Goal: Task Accomplishment & Management: Manage account settings

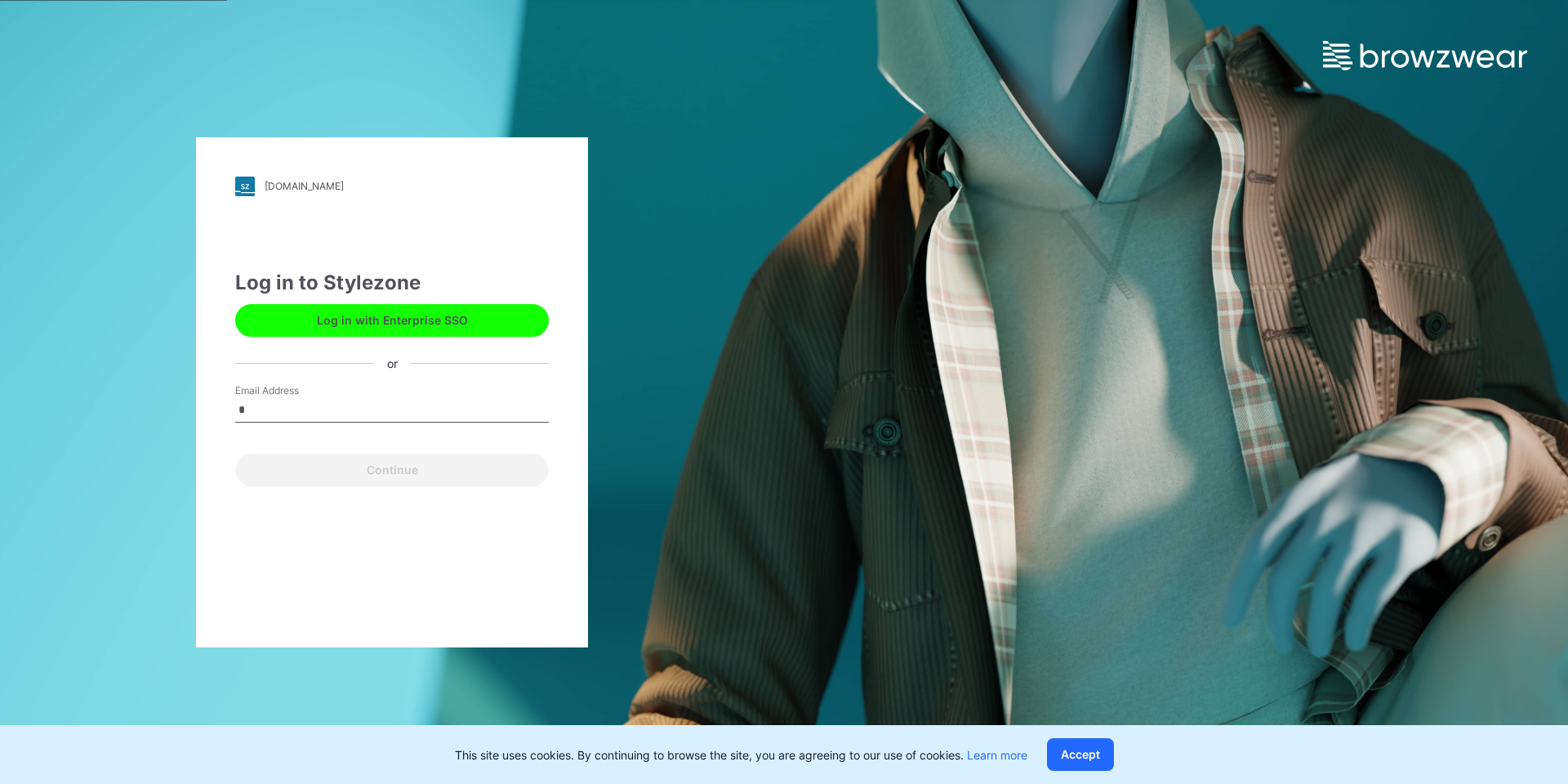
type input "**********"
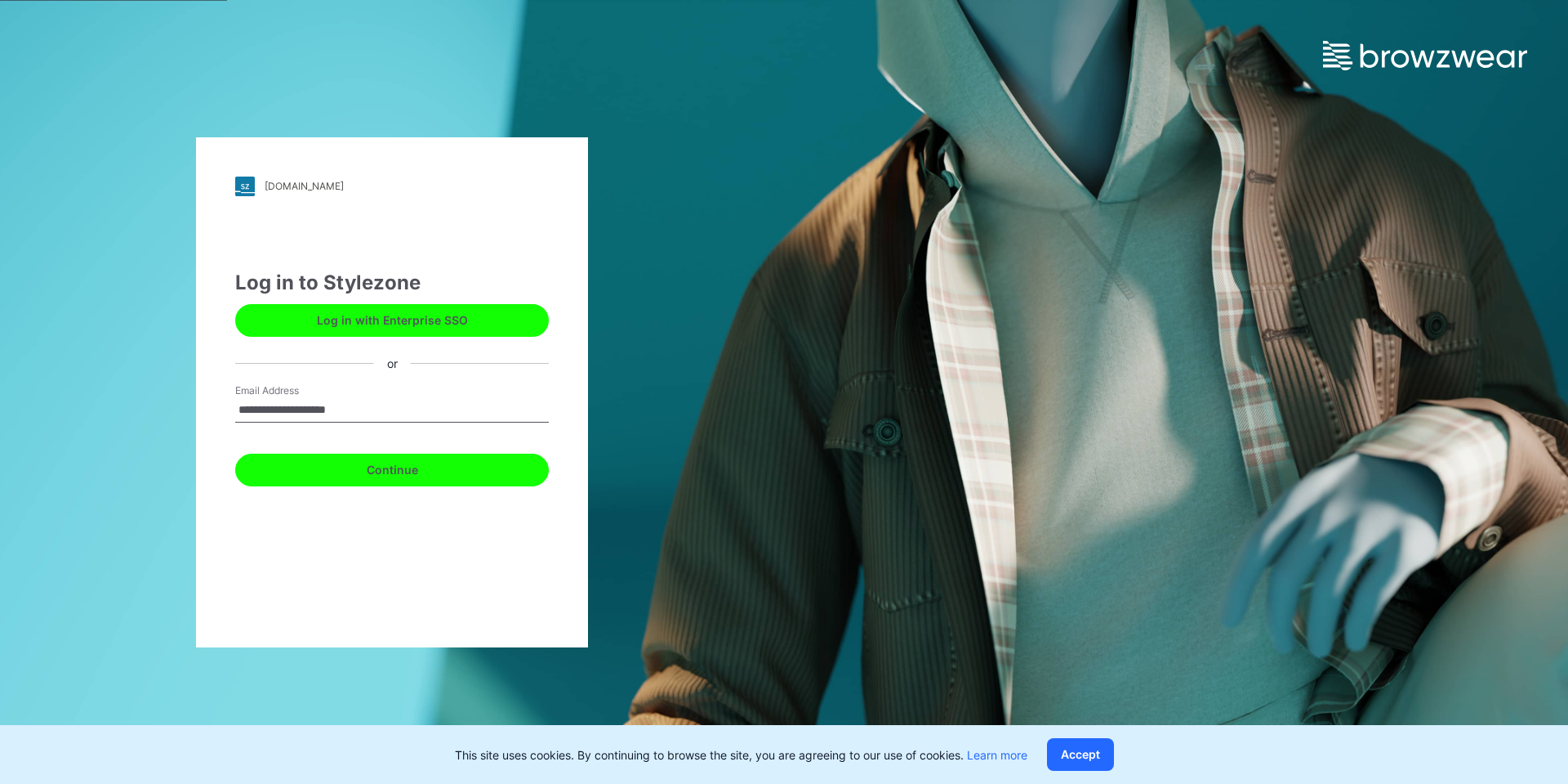
click at [369, 468] on button "Continue" at bounding box center [392, 469] width 314 height 33
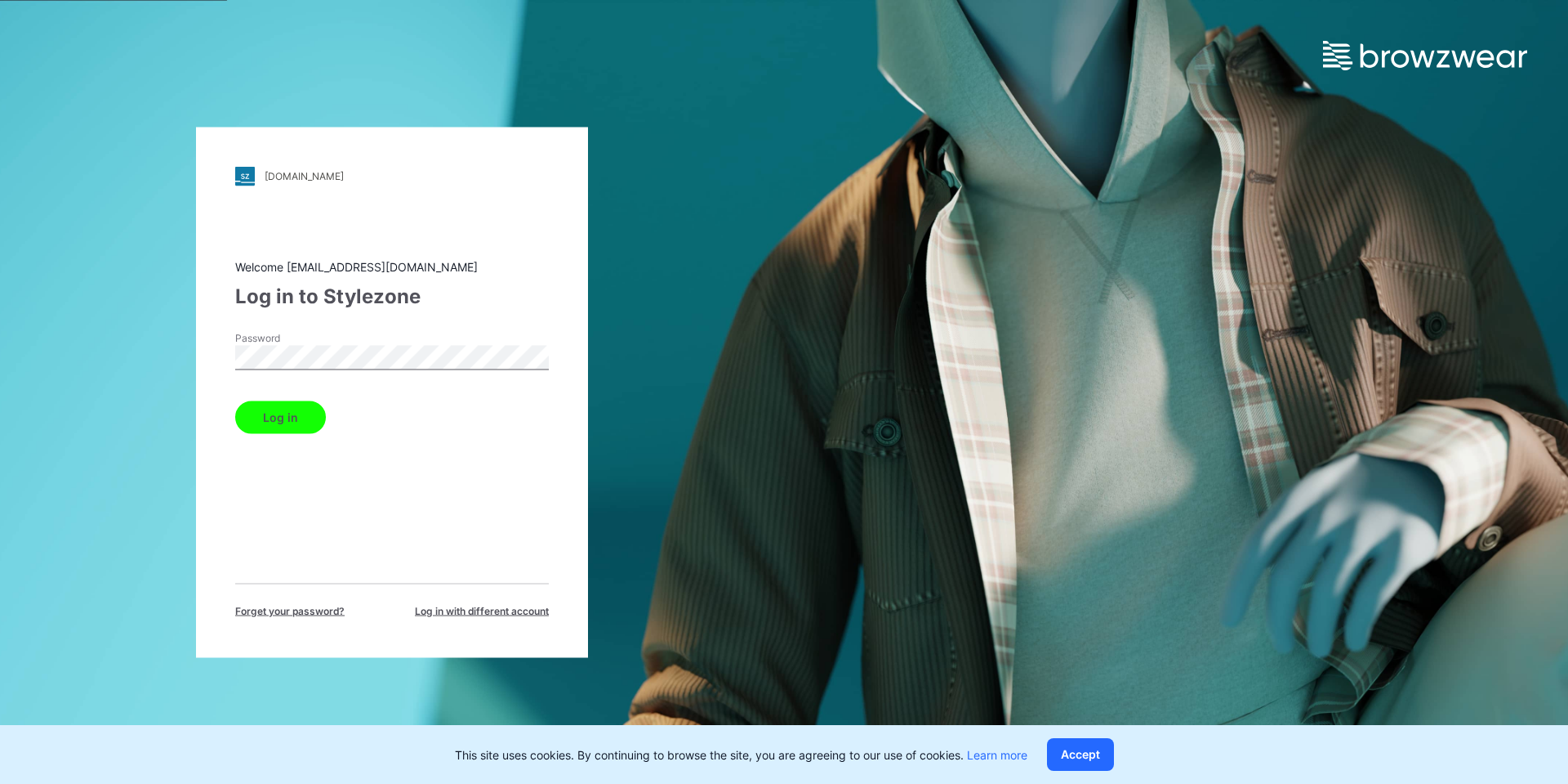
click at [235, 400] on button "Log in" at bounding box center [280, 417] width 91 height 33
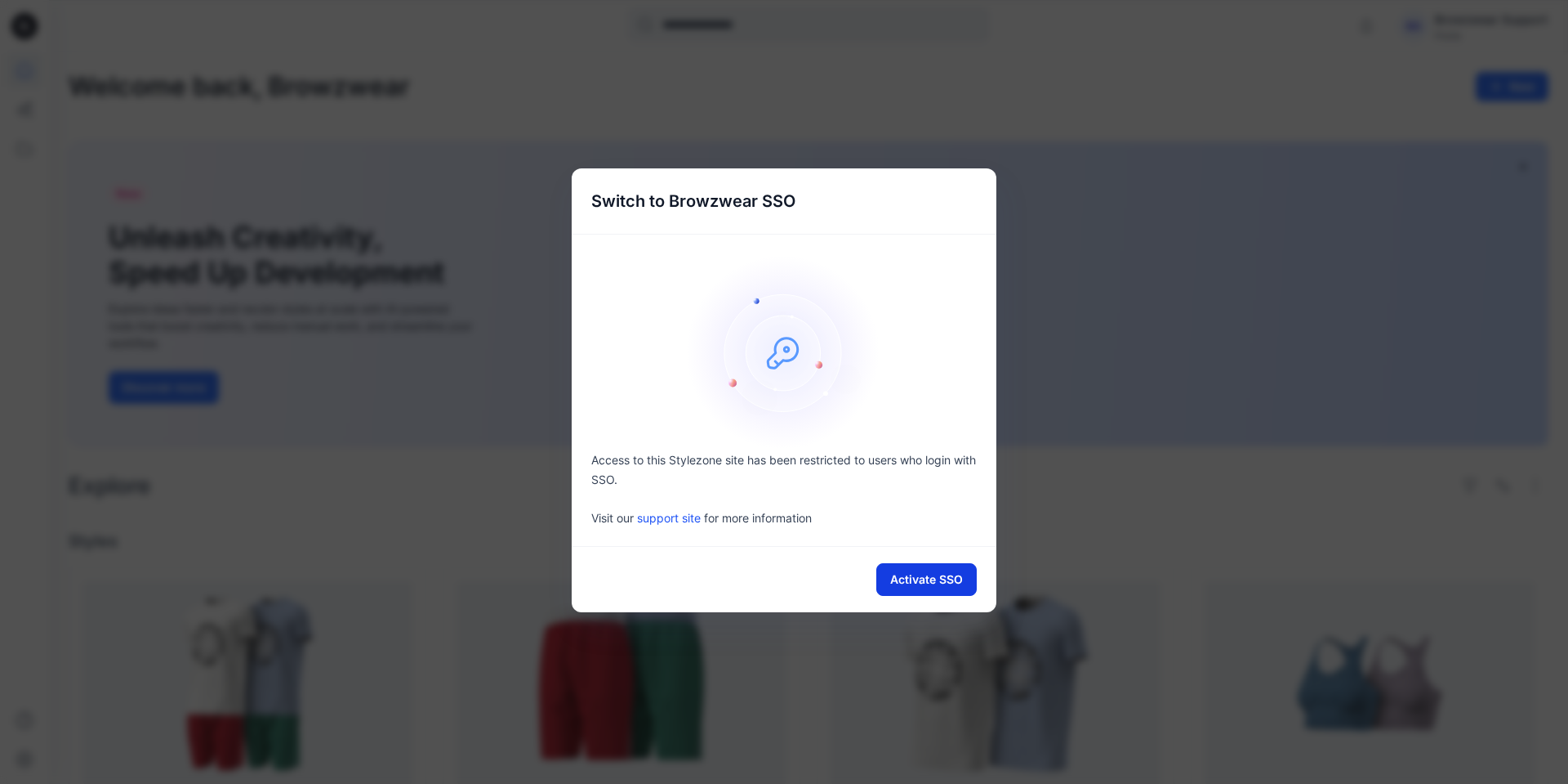
click at [949, 585] on button "Activate SSO" at bounding box center [926, 580] width 100 height 33
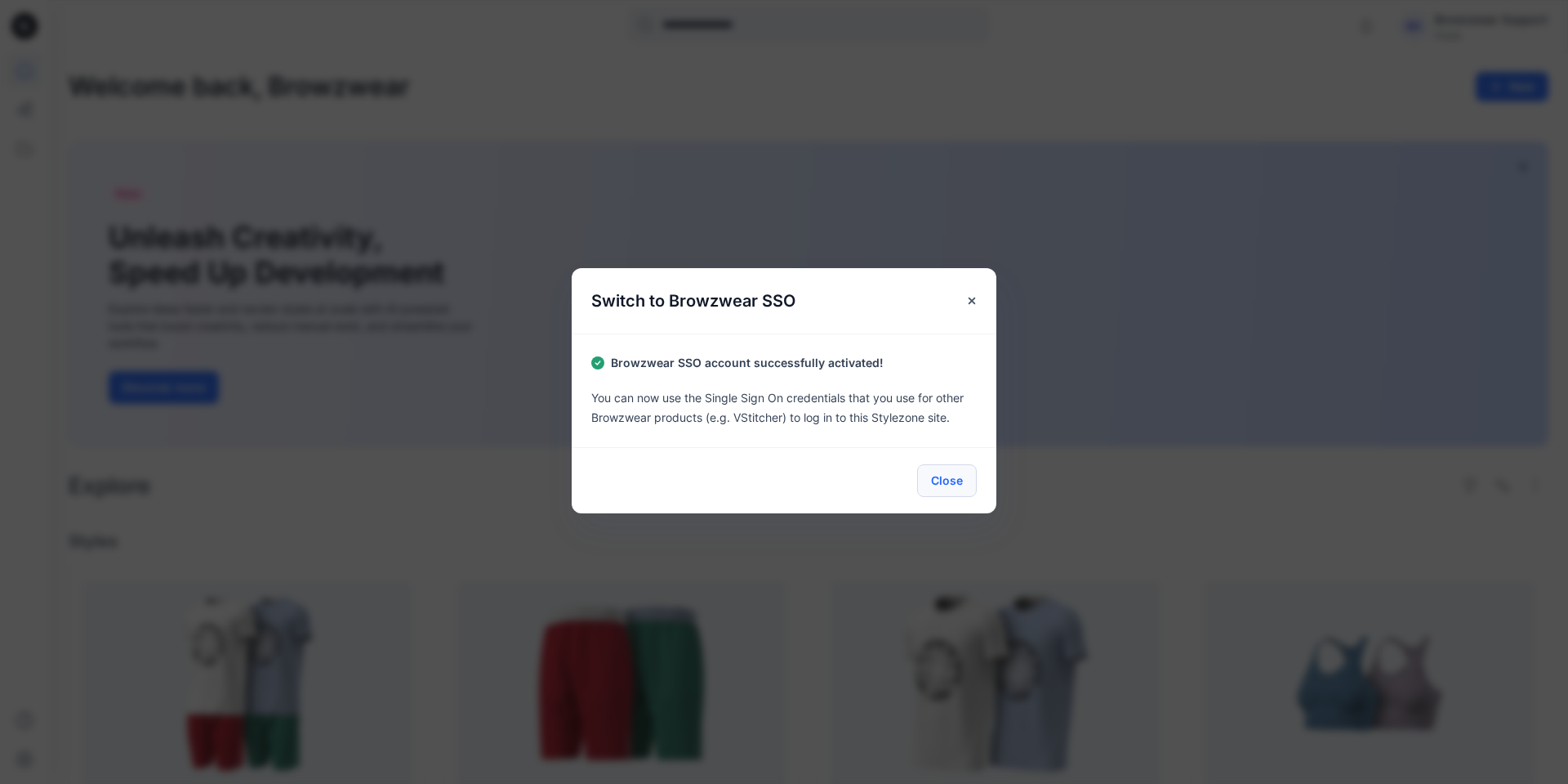
click at [946, 483] on button "Close" at bounding box center [946, 480] width 59 height 33
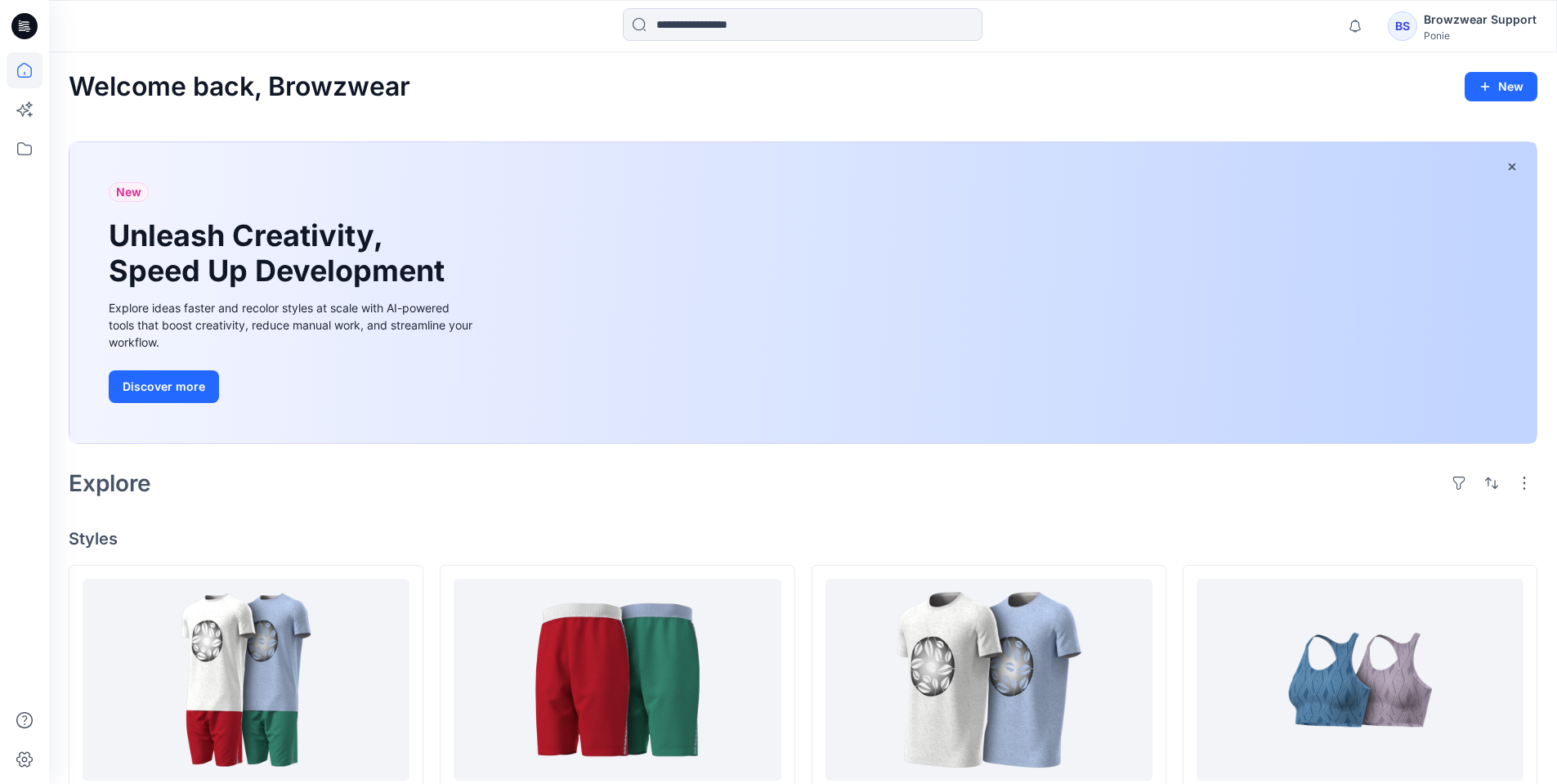
click at [1413, 32] on div "BS" at bounding box center [1402, 25] width 30 height 30
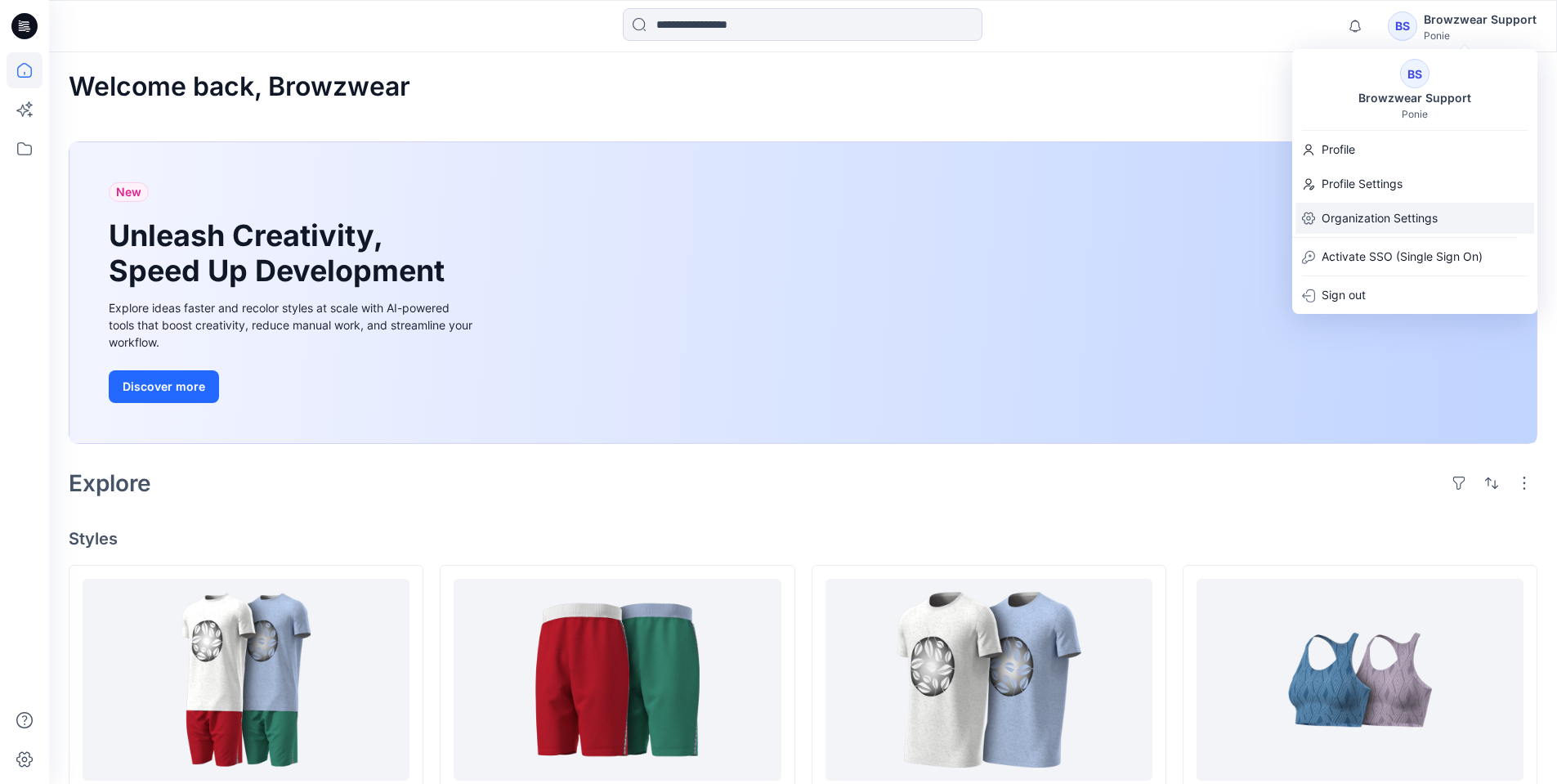
click at [1384, 221] on p "Organization Settings" at bounding box center [1379, 218] width 116 height 31
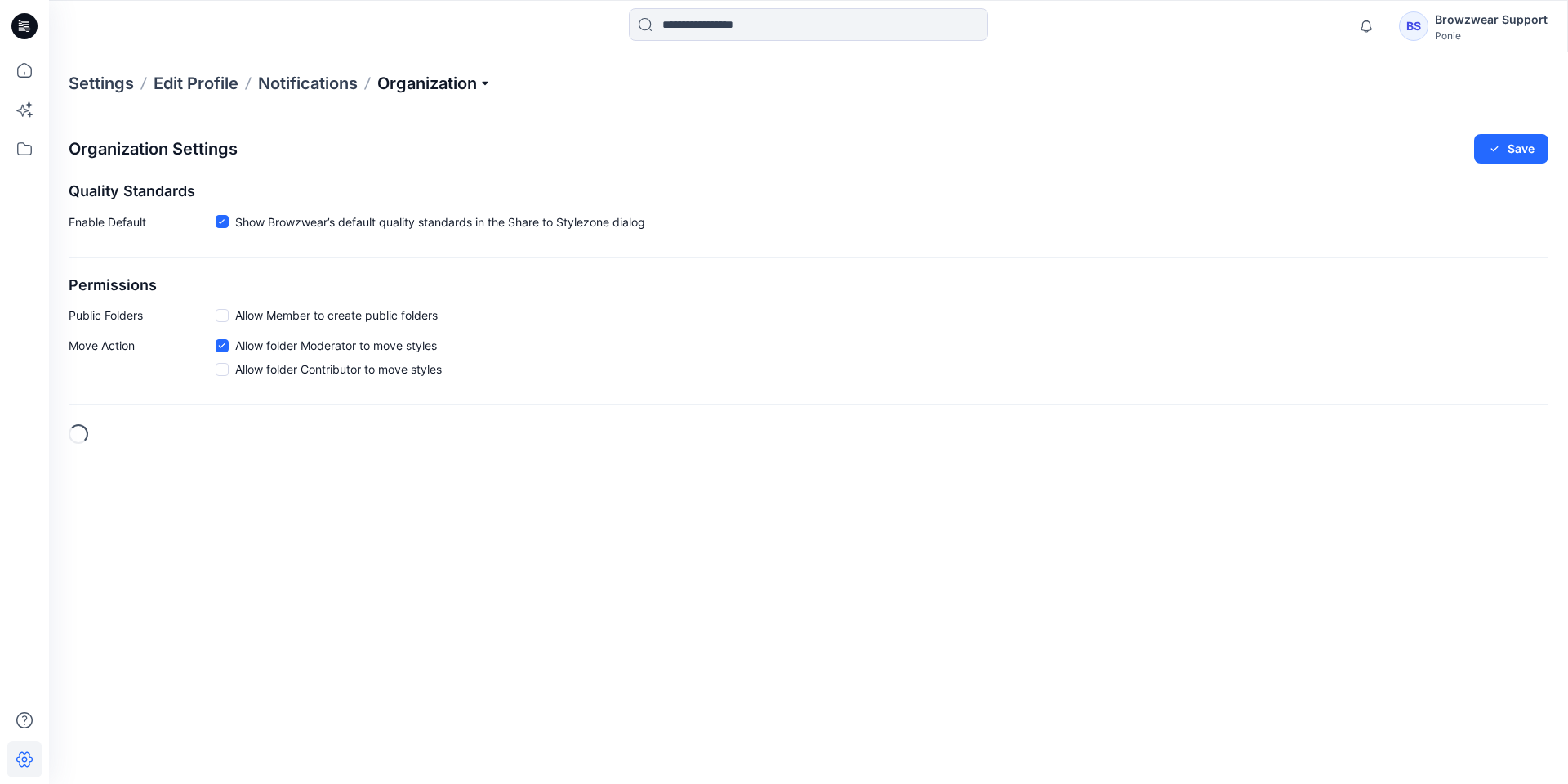
click at [440, 79] on p "Organization" at bounding box center [434, 83] width 114 height 23
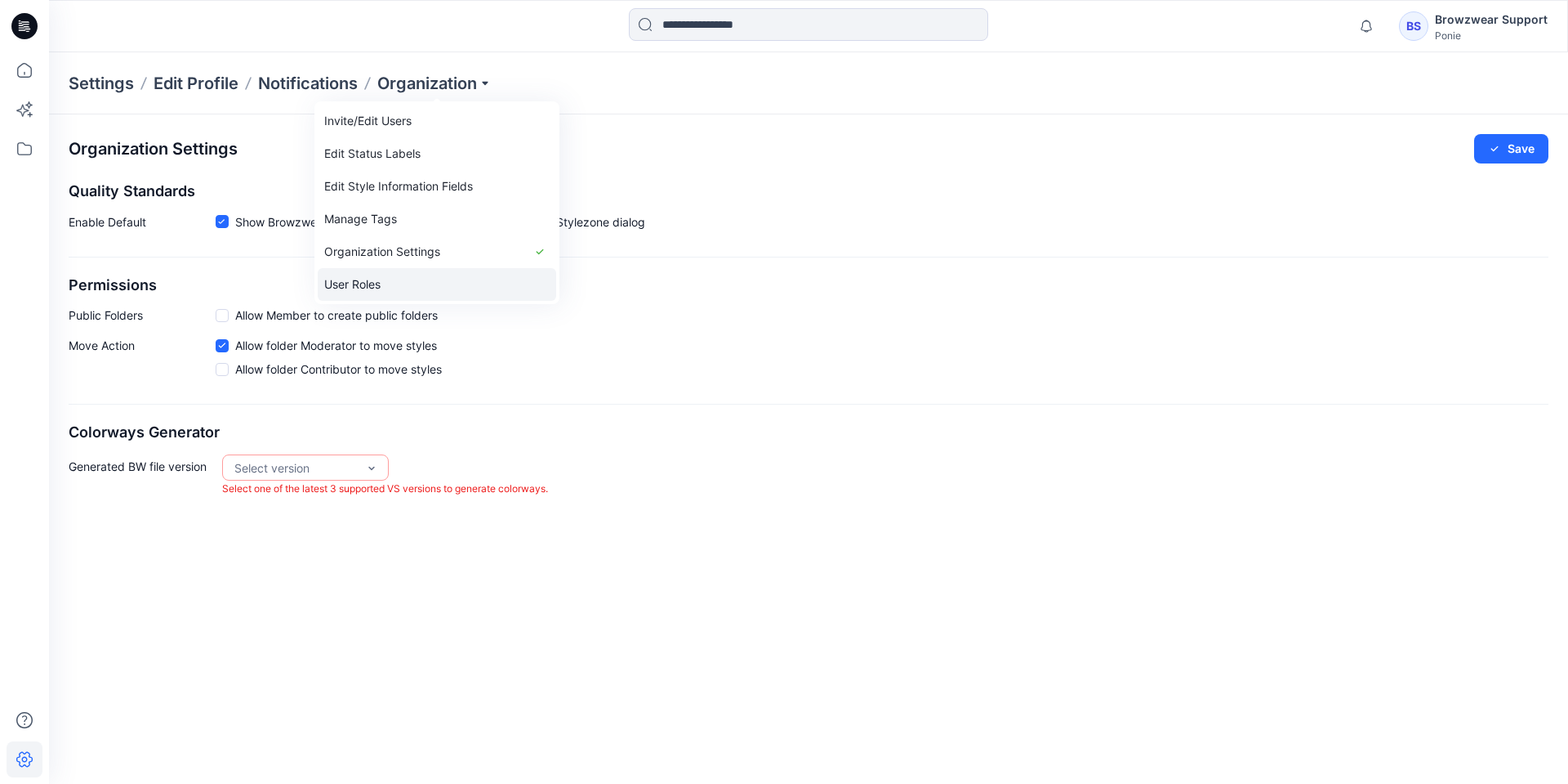
click at [432, 283] on link "User Roles" at bounding box center [437, 284] width 238 height 33
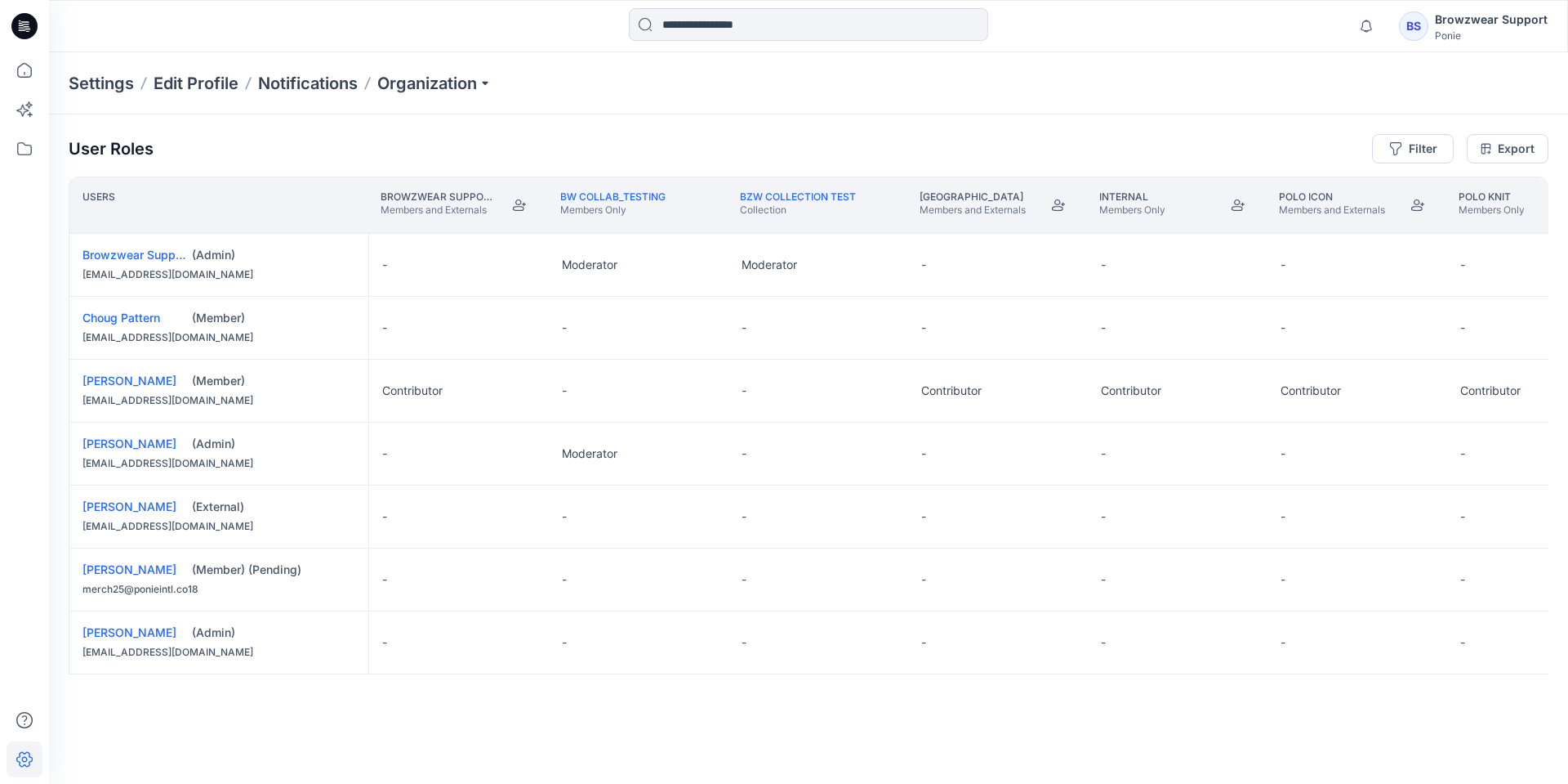
click at [732, 714] on div "Users Browzwear Support's Personal Zone Members and Externals BW Collab_Testing…" at bounding box center [808, 447] width 1480 height 542
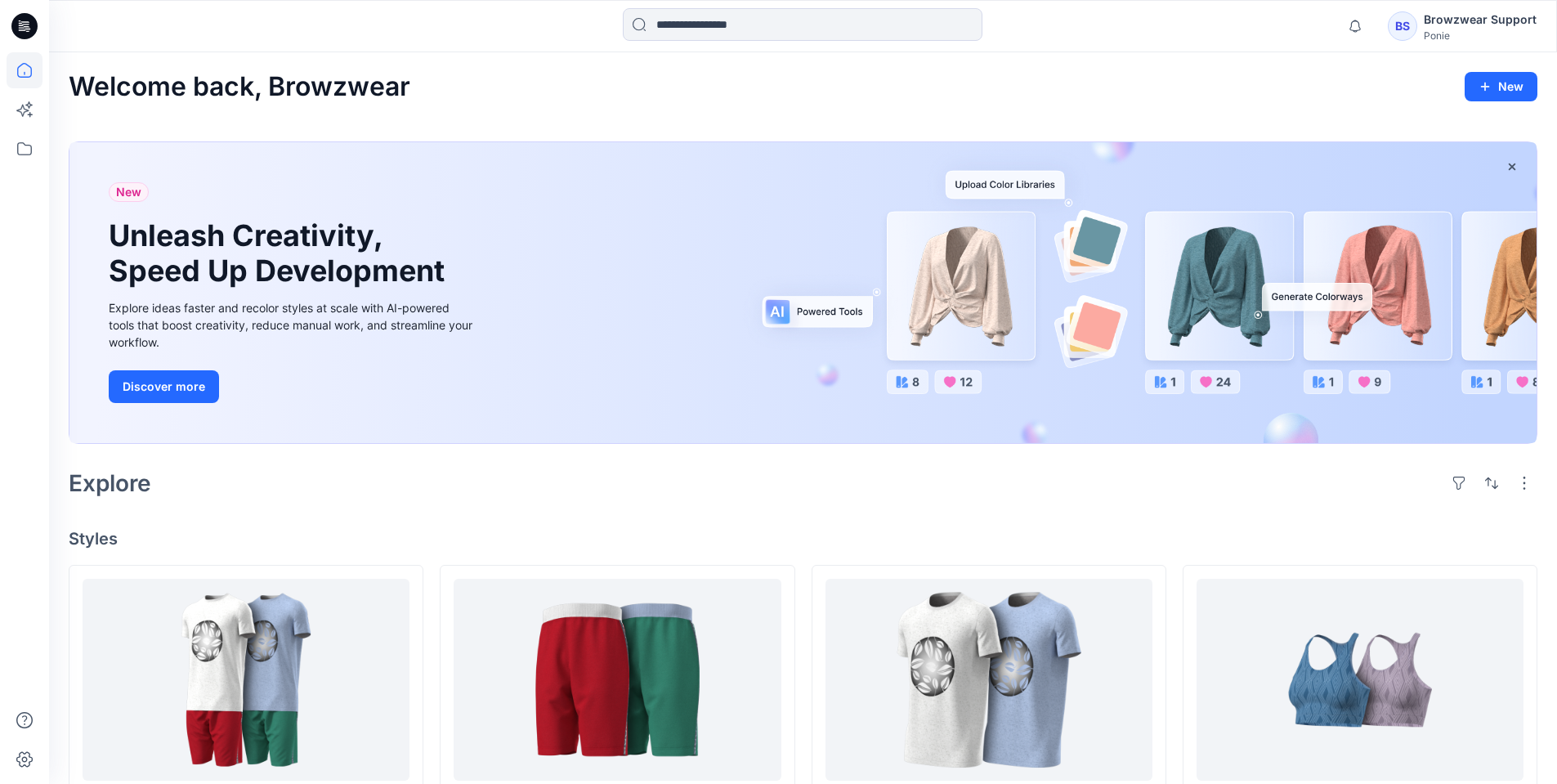
click at [1403, 21] on div "BS" at bounding box center [1402, 25] width 30 height 30
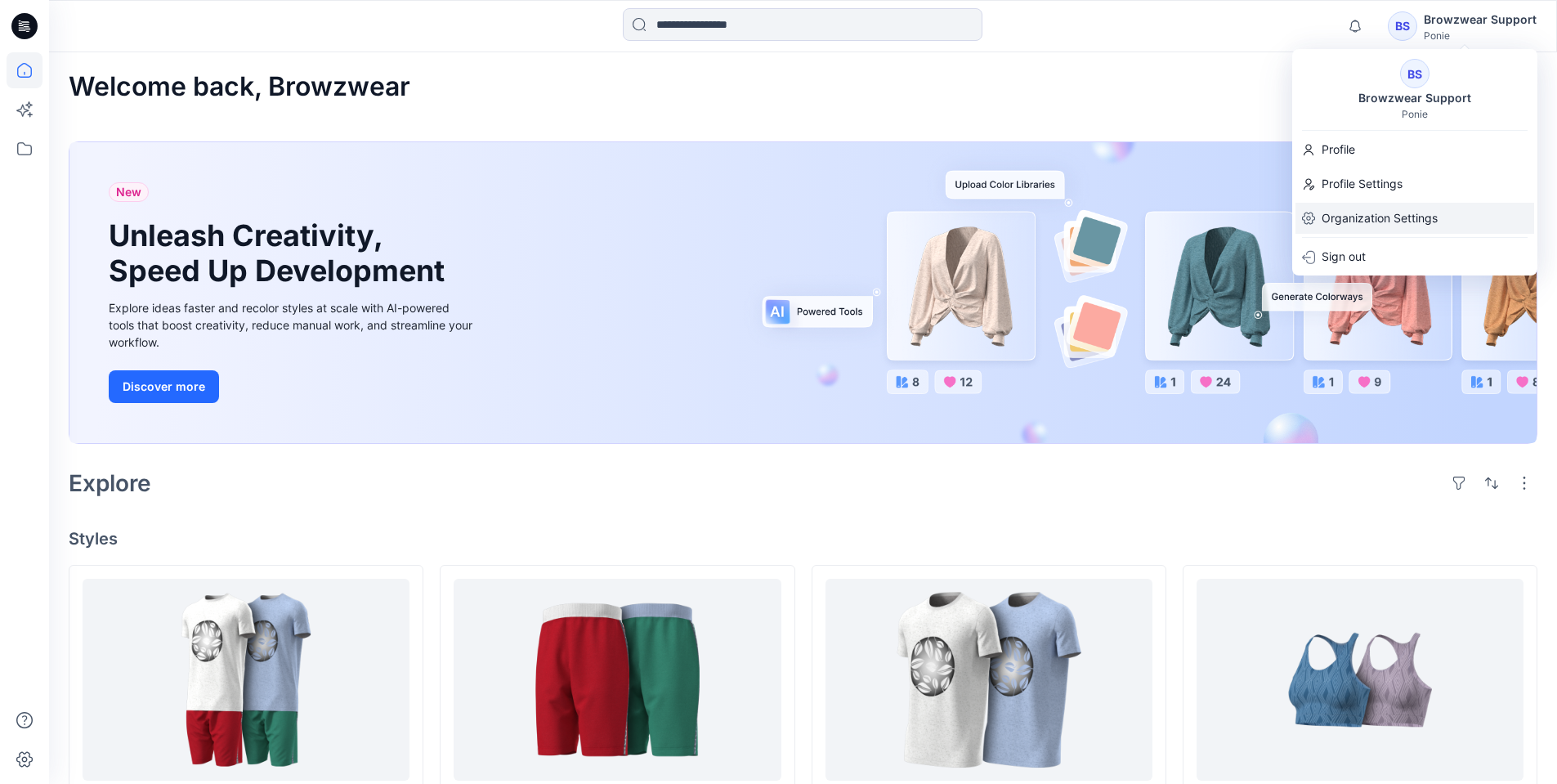
click at [1375, 210] on p "Organization Settings" at bounding box center [1379, 218] width 116 height 31
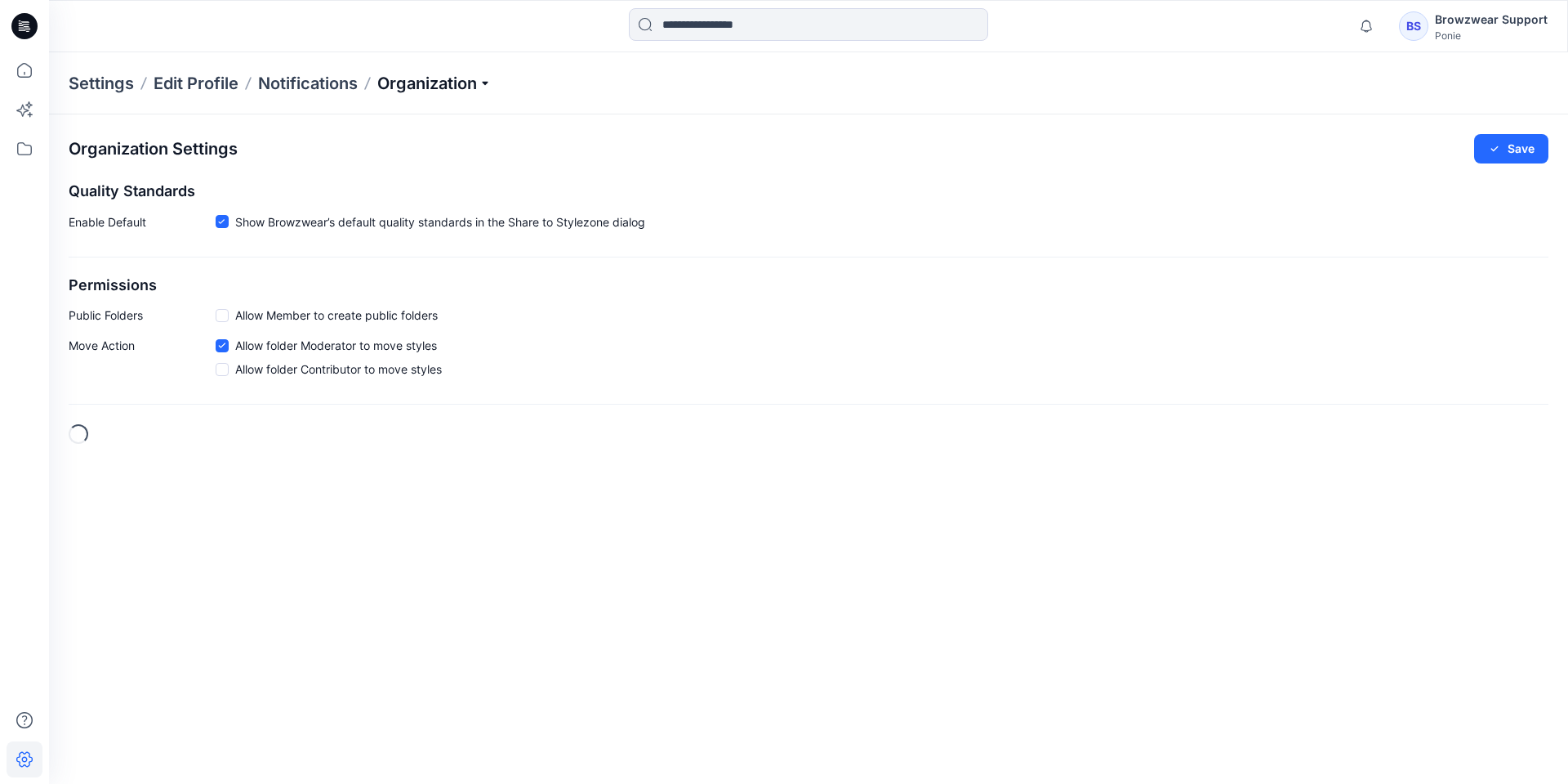
click at [424, 83] on p "Organization" at bounding box center [434, 83] width 114 height 23
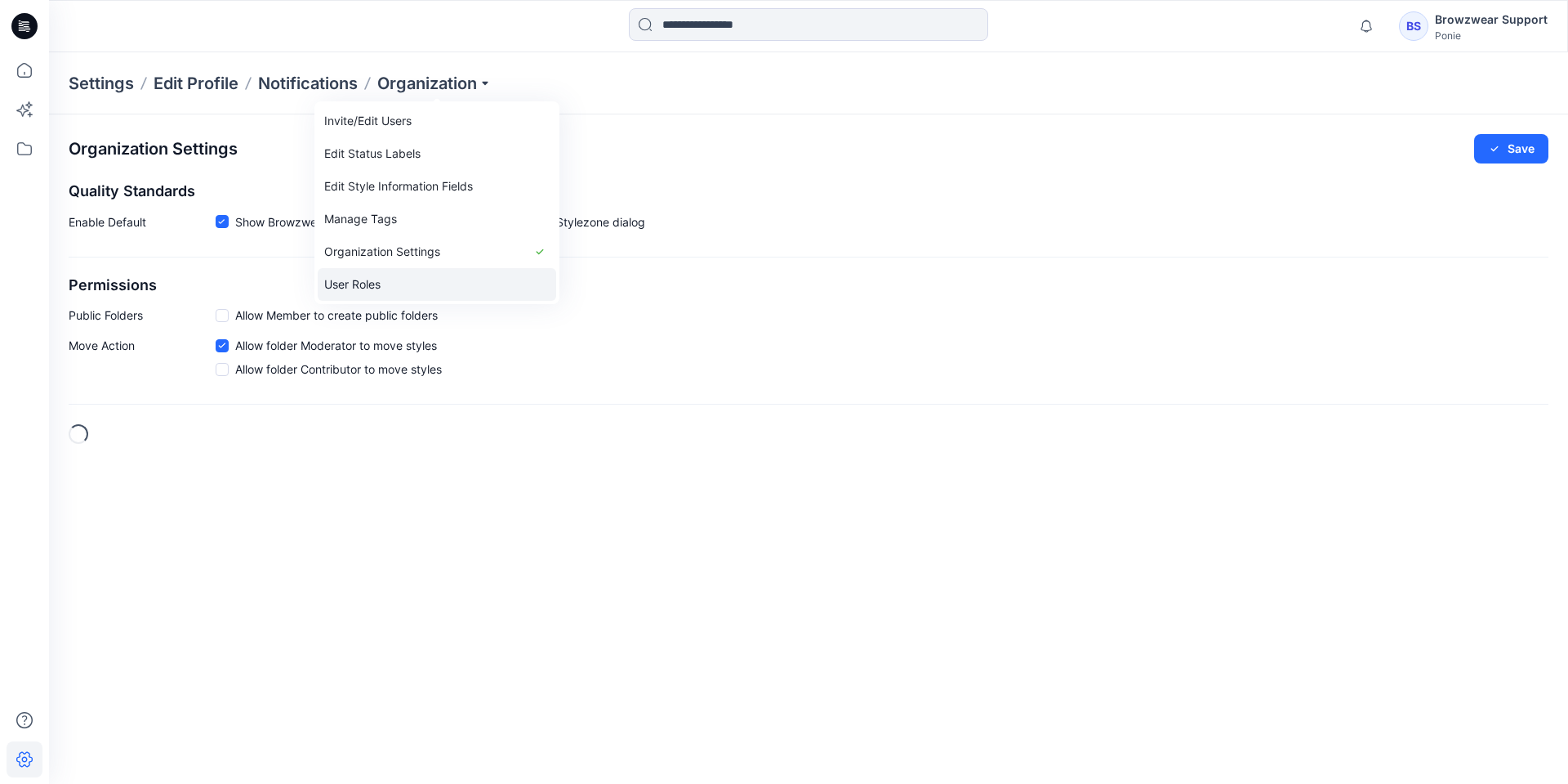
click at [390, 277] on link "User Roles" at bounding box center [437, 284] width 238 height 33
